Goal: Task Accomplishment & Management: Use online tool/utility

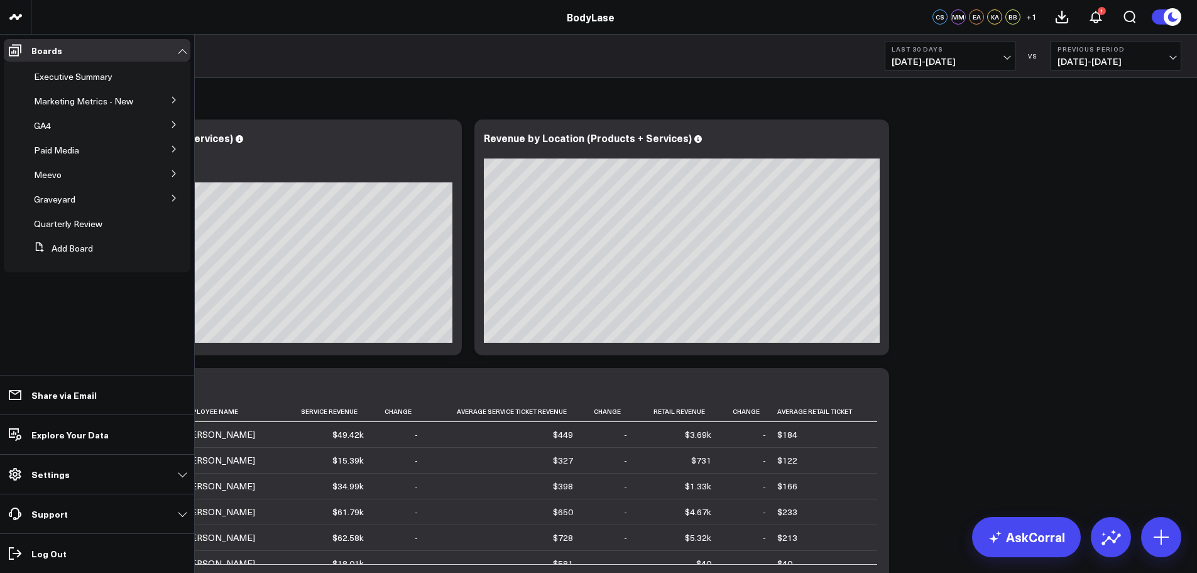
click at [176, 101] on icon at bounding box center [174, 100] width 8 height 8
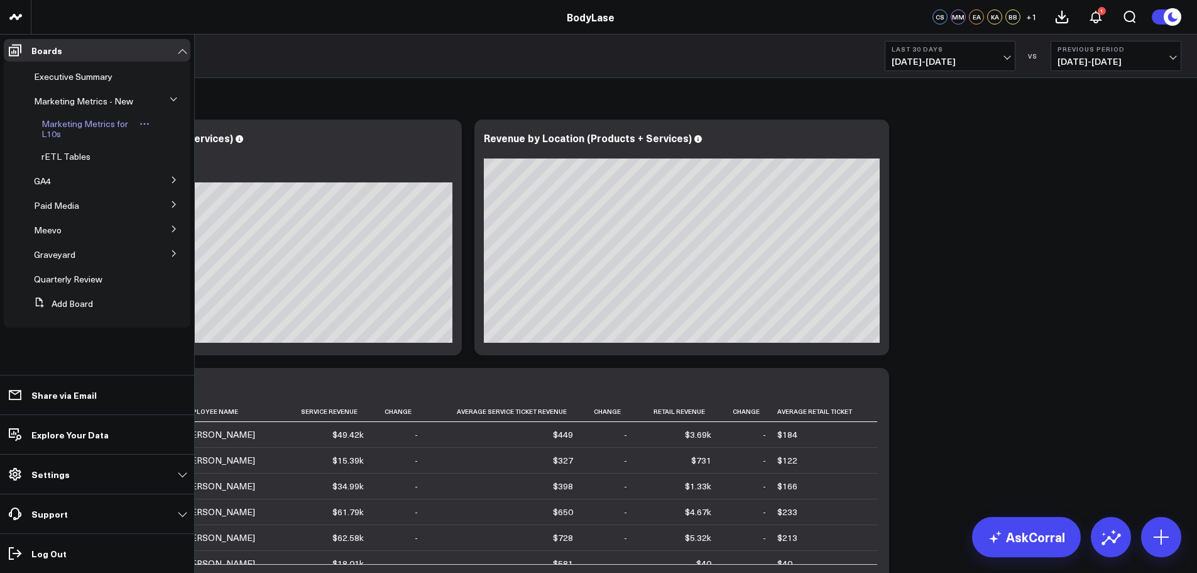
click at [58, 128] on span "Marketing Metrics for L10s" at bounding box center [84, 129] width 87 height 22
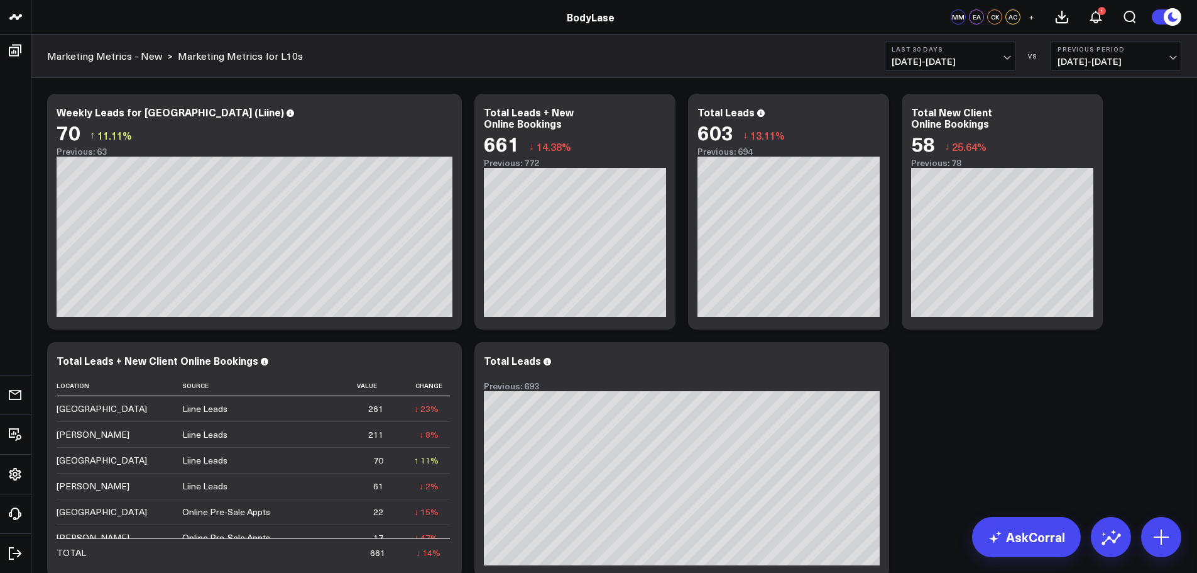
click at [979, 59] on span "[DATE] - [DATE]" at bounding box center [950, 62] width 117 height 10
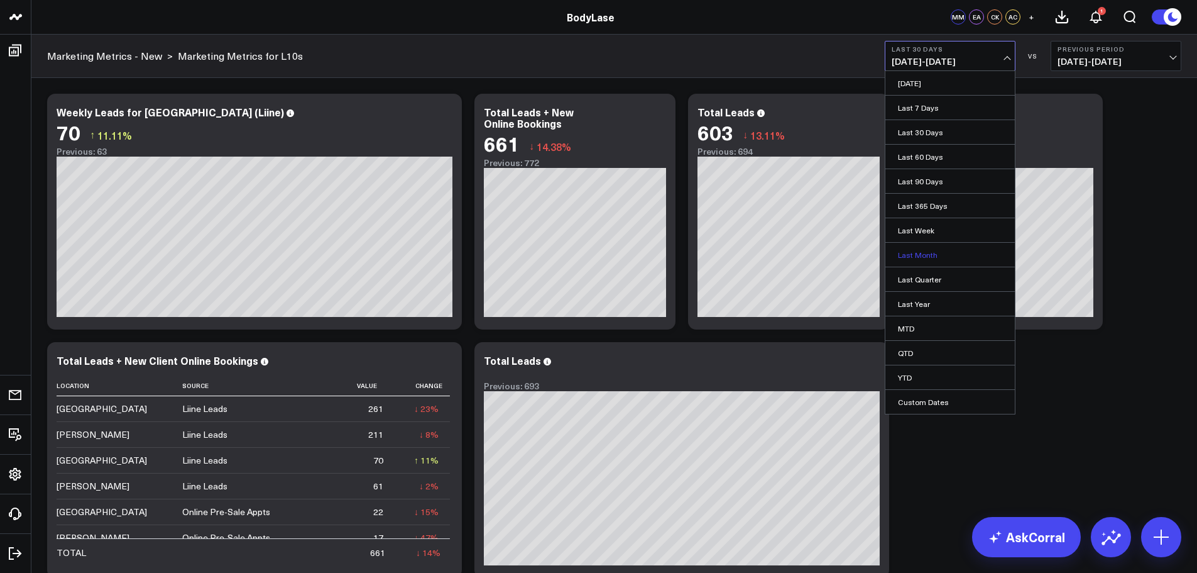
click at [923, 253] on link "Last Month" at bounding box center [950, 255] width 129 height 24
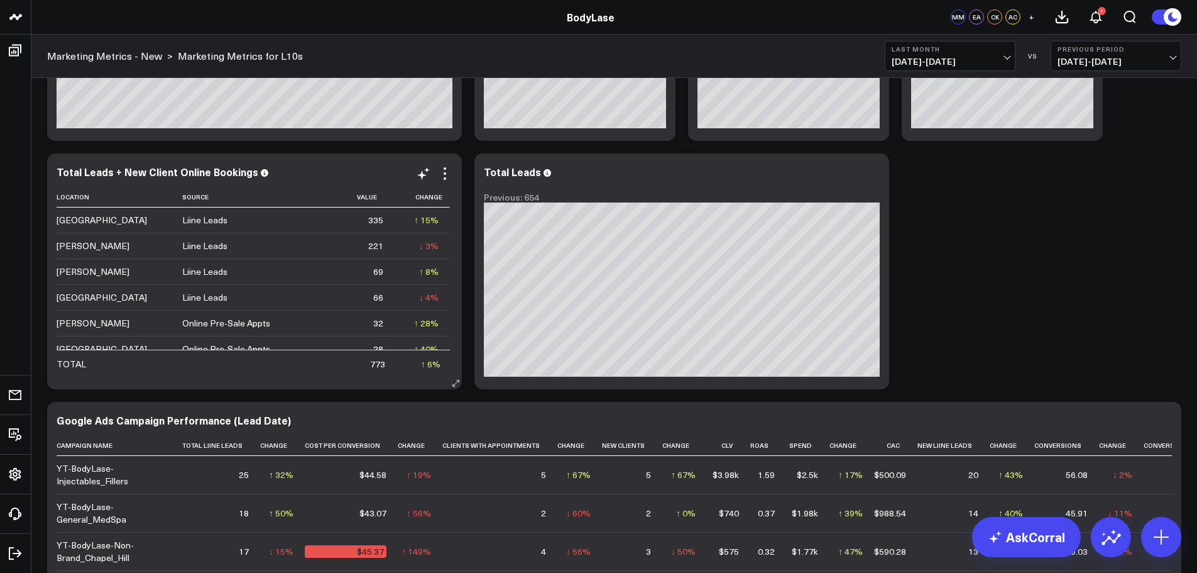
scroll to position [126, 0]
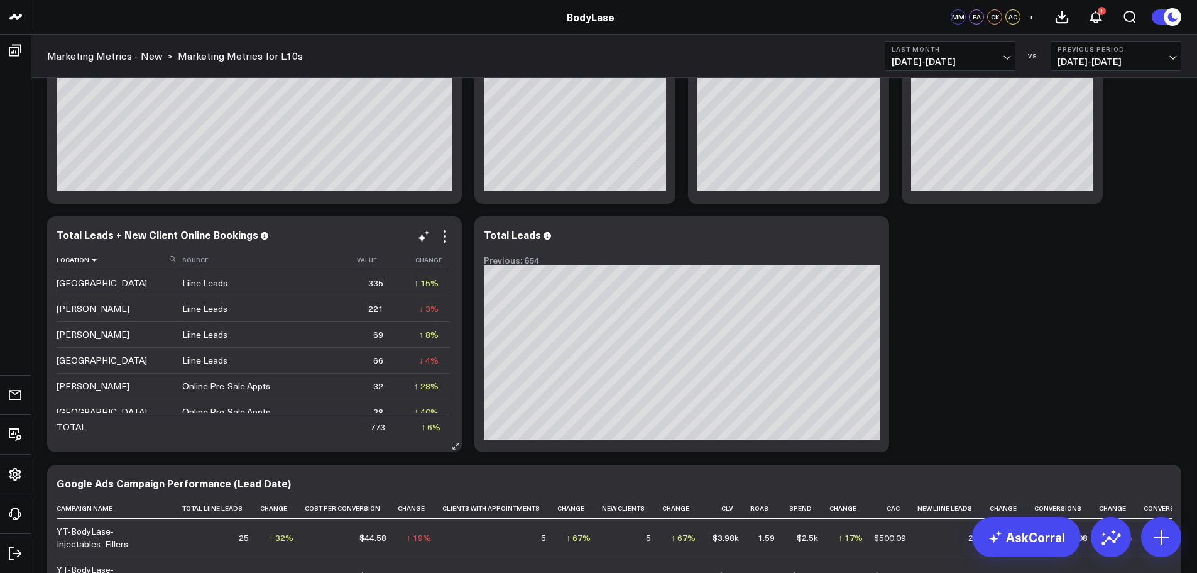
click at [89, 263] on icon at bounding box center [94, 260] width 10 height 8
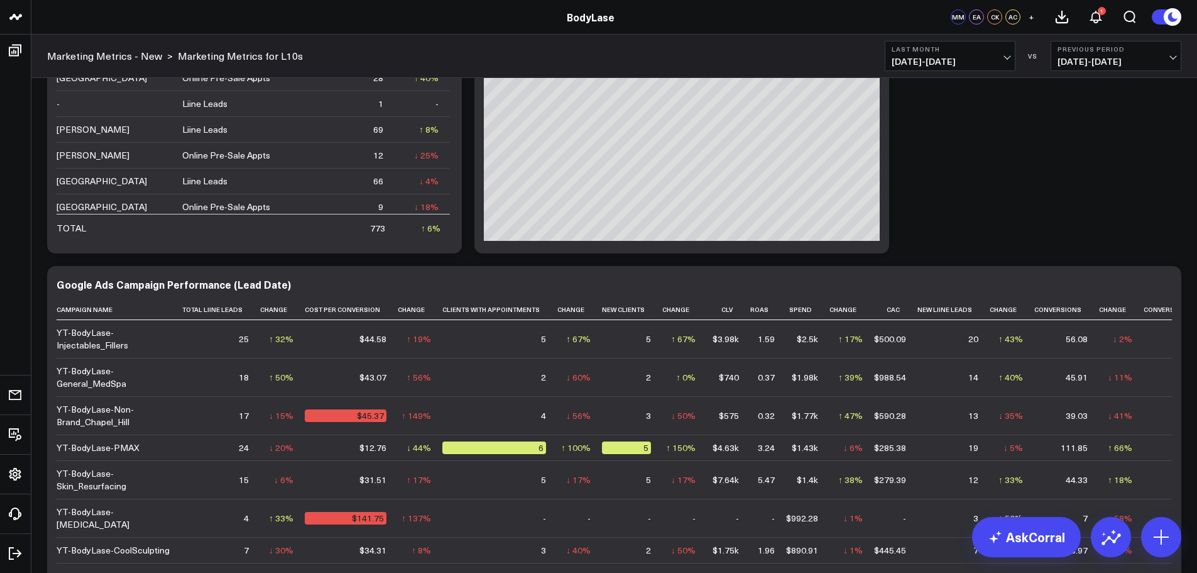
scroll to position [0, 0]
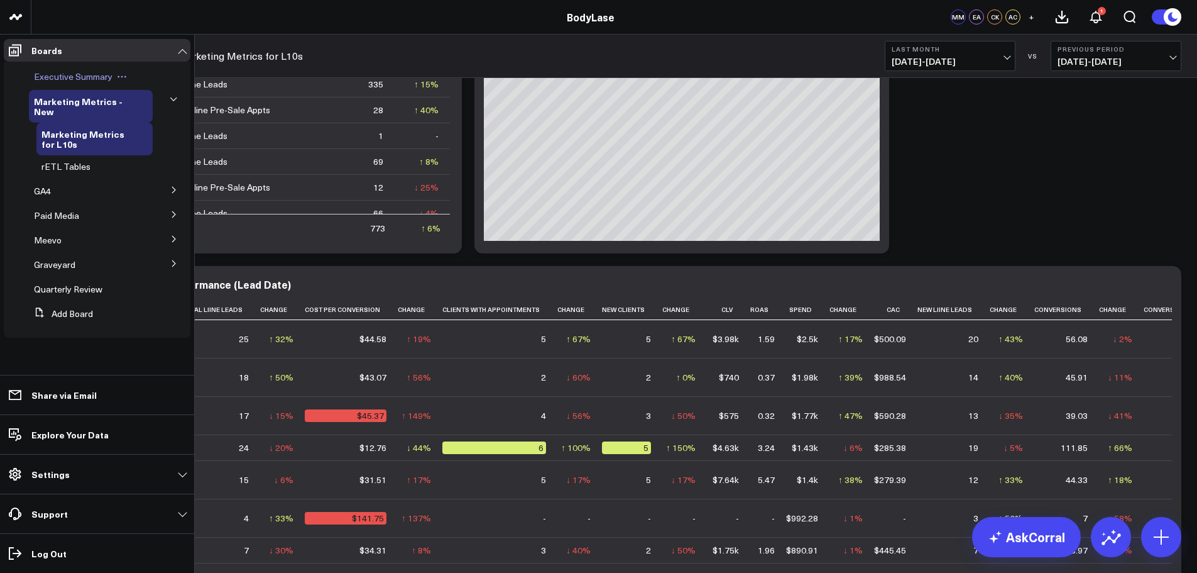
click at [80, 80] on span "Executive Summary" at bounding box center [73, 76] width 79 height 12
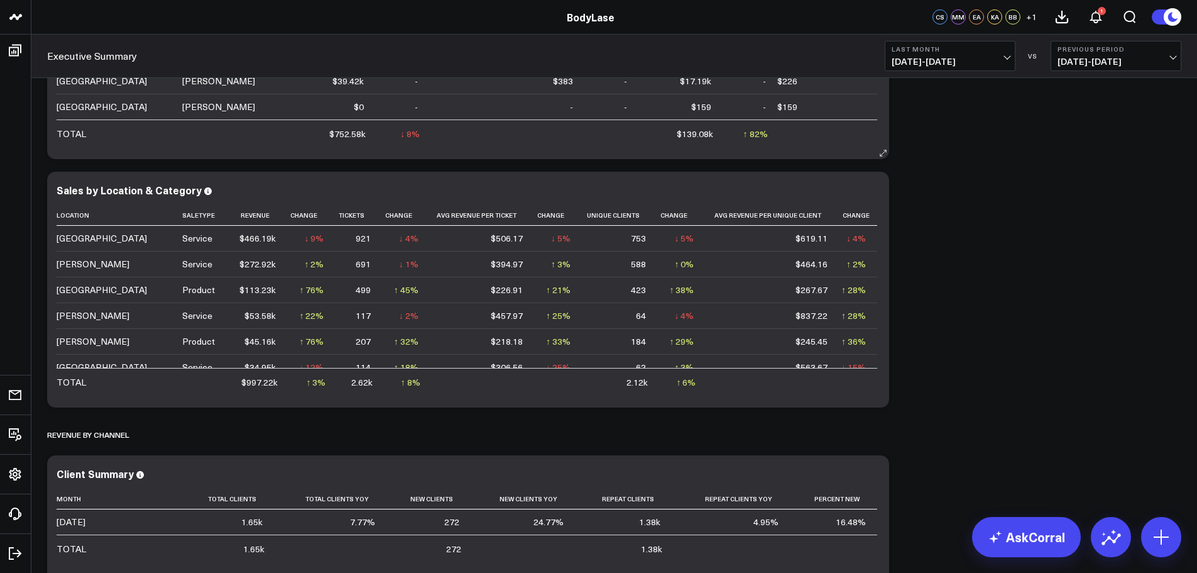
scroll to position [440, 0]
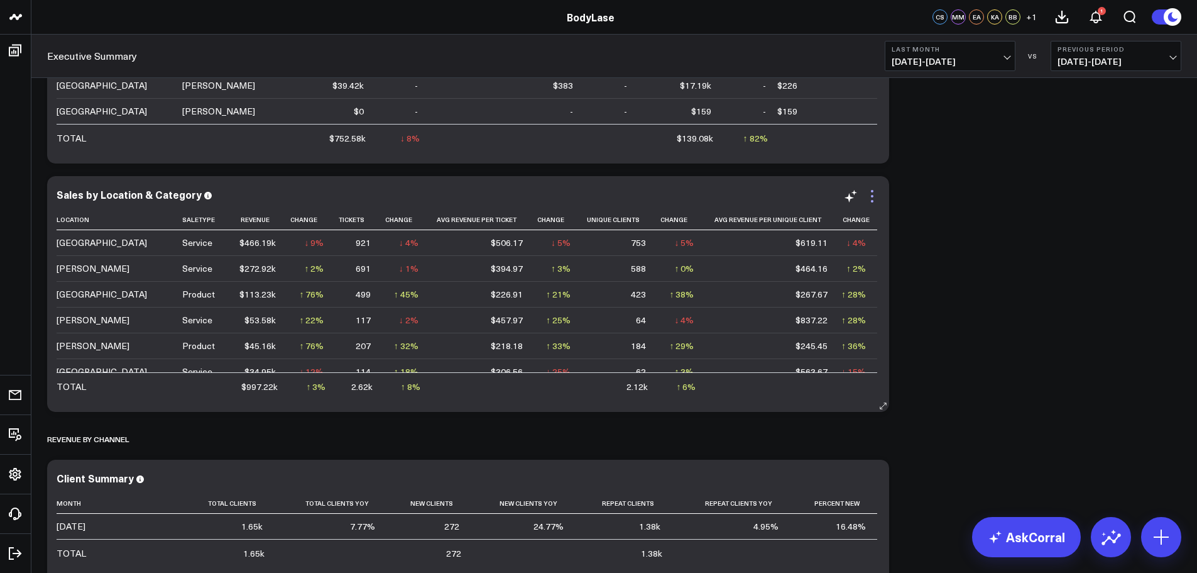
click at [876, 195] on icon at bounding box center [872, 196] width 15 height 15
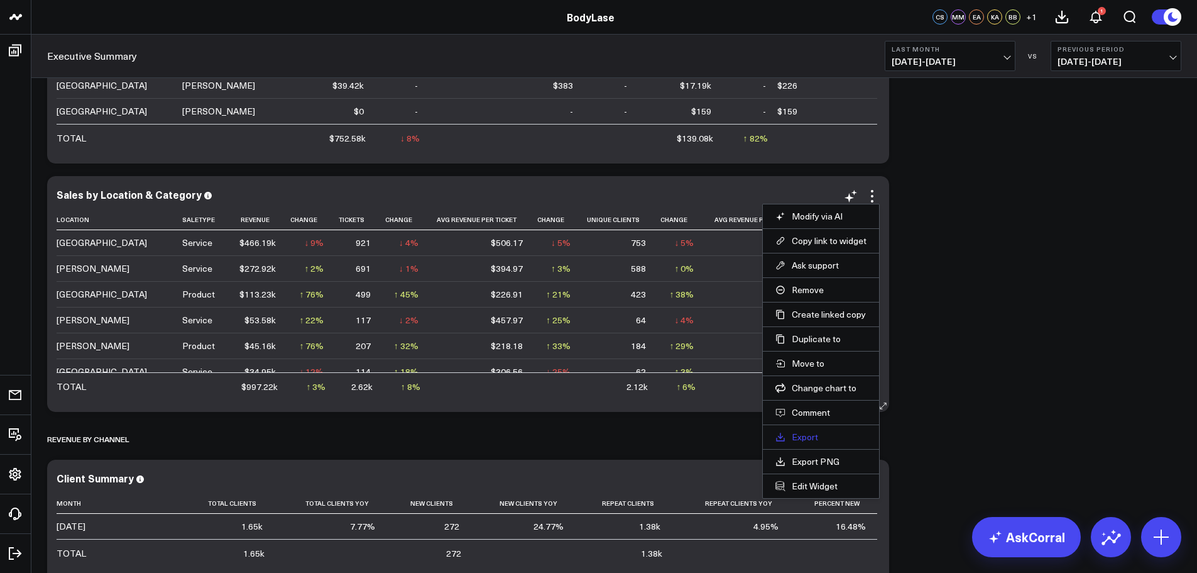
click at [805, 437] on link "Export" at bounding box center [821, 436] width 91 height 11
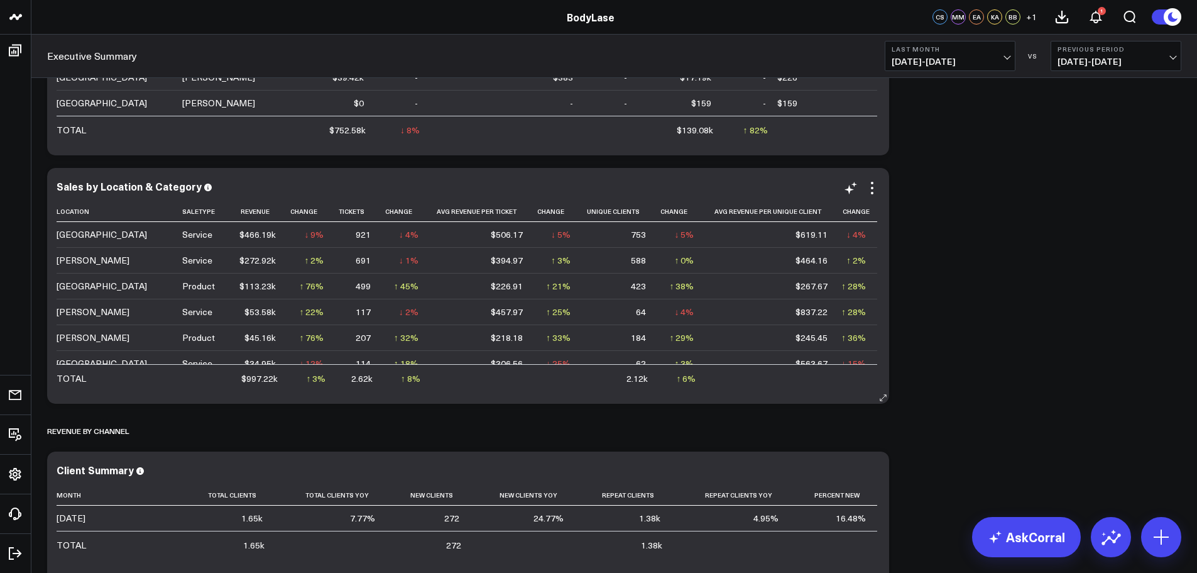
scroll to position [314, 0]
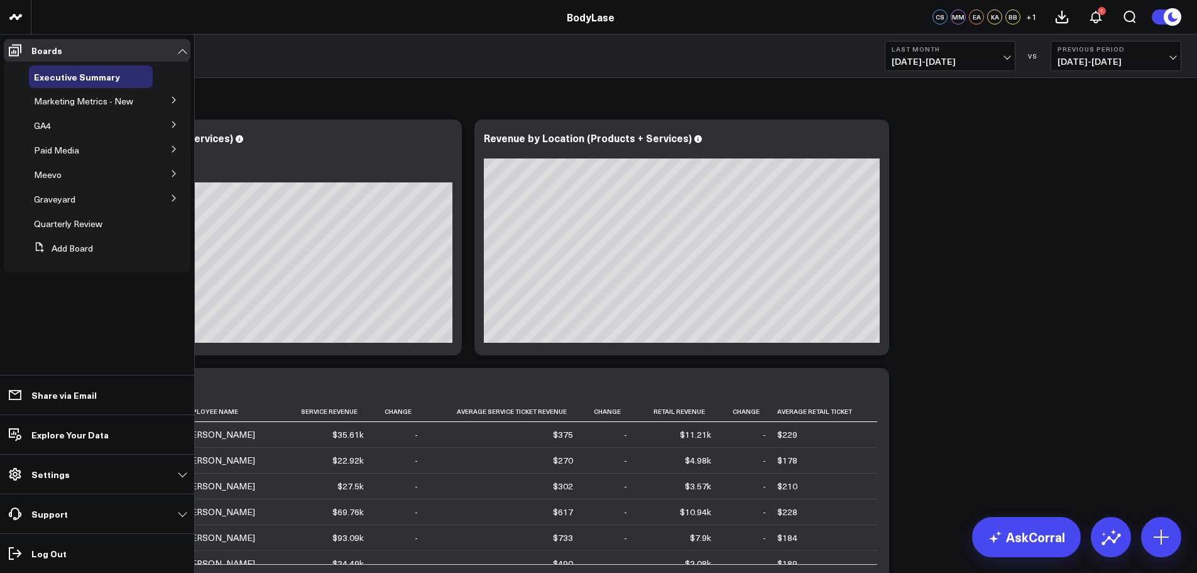
click at [170, 173] on button at bounding box center [174, 172] width 33 height 19
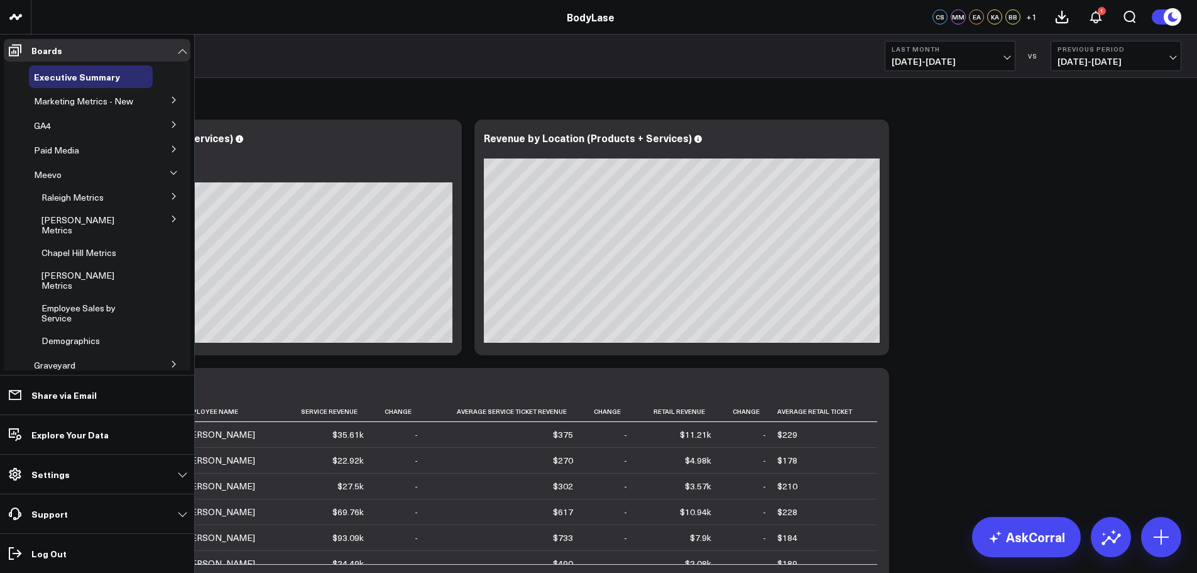
click at [172, 185] on button at bounding box center [174, 173] width 19 height 33
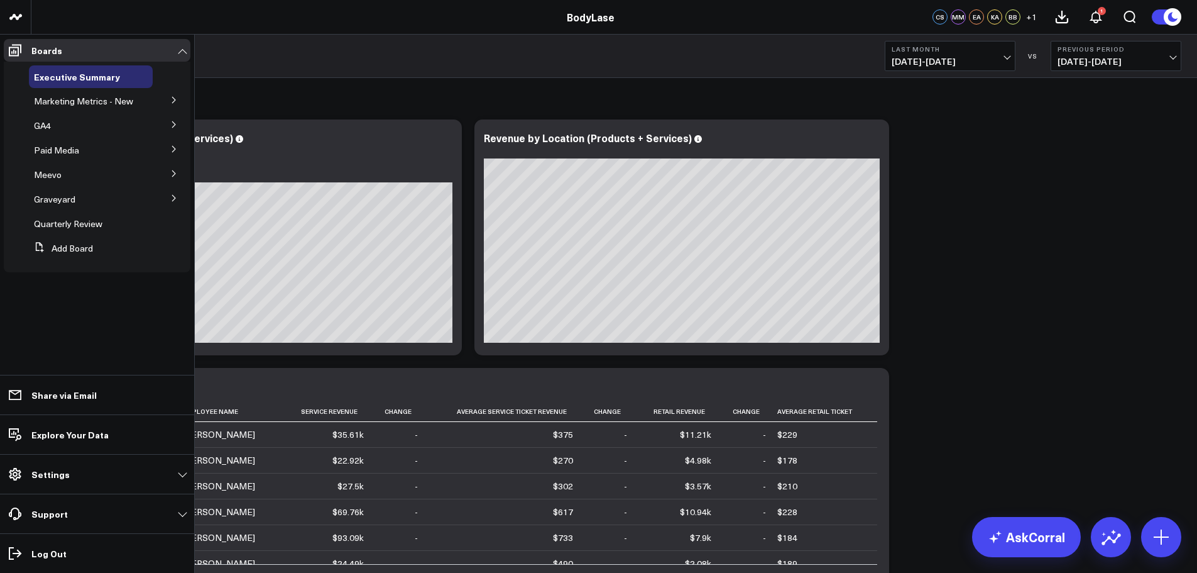
click at [170, 99] on button at bounding box center [174, 99] width 33 height 19
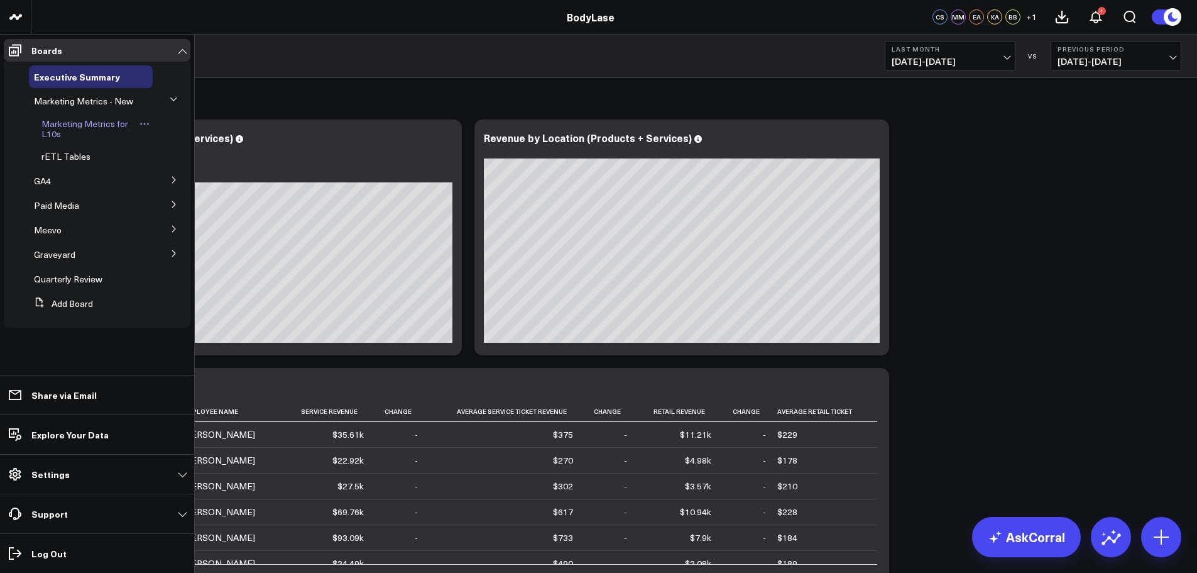
click at [77, 126] on span "Marketing Metrics for L10s" at bounding box center [84, 129] width 87 height 22
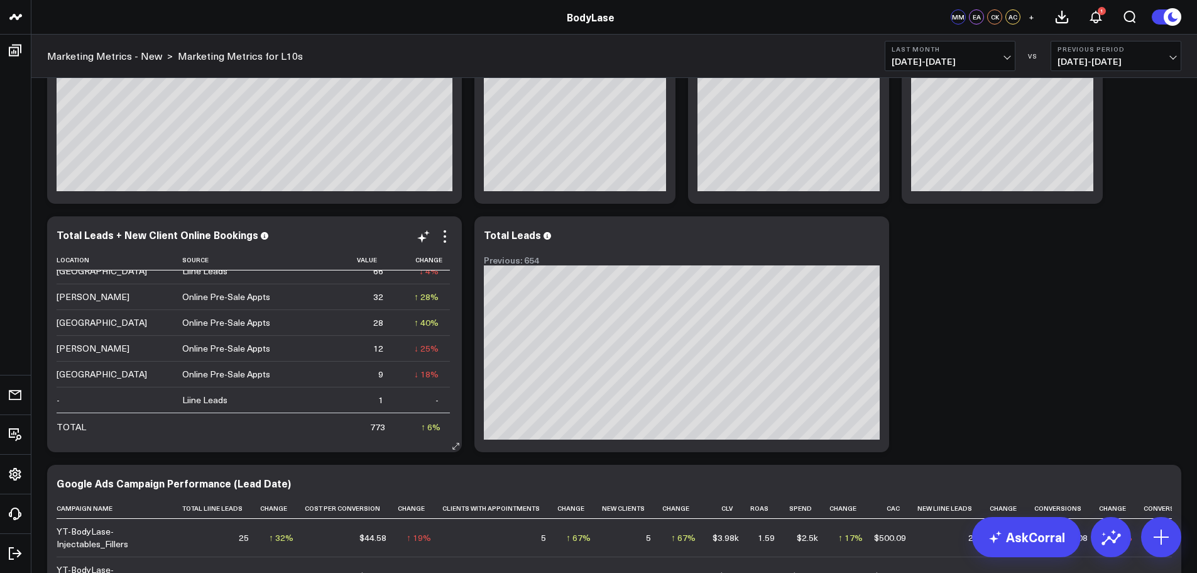
scroll to position [26, 0]
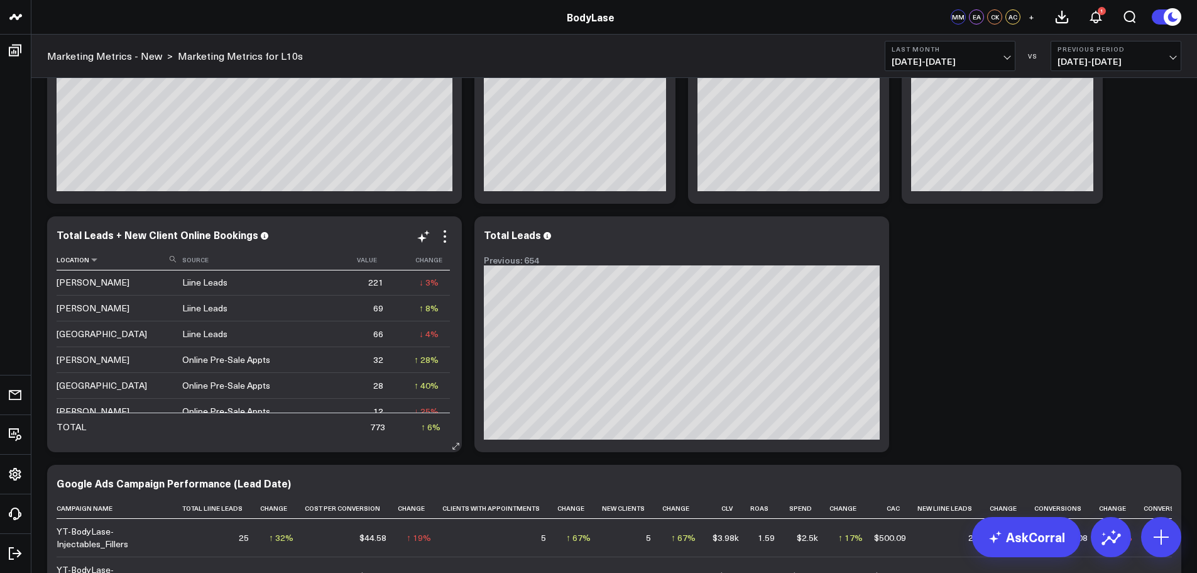
click at [81, 262] on th "Location" at bounding box center [120, 260] width 126 height 21
click at [92, 263] on icon at bounding box center [94, 260] width 10 height 8
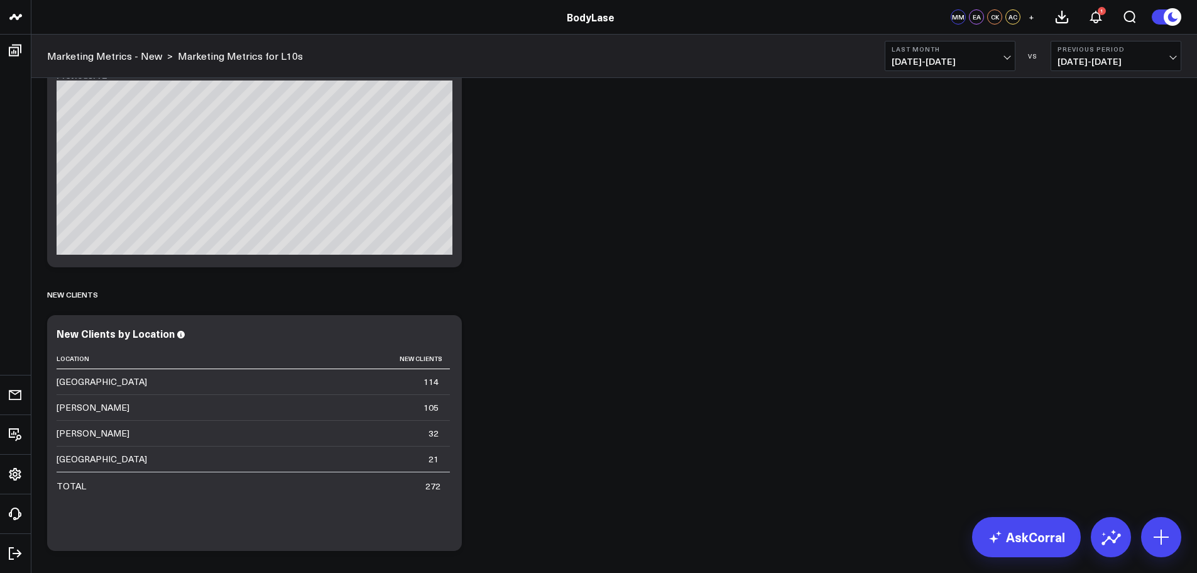
scroll to position [1068, 0]
